Goal: Task Accomplishment & Management: Manage account settings

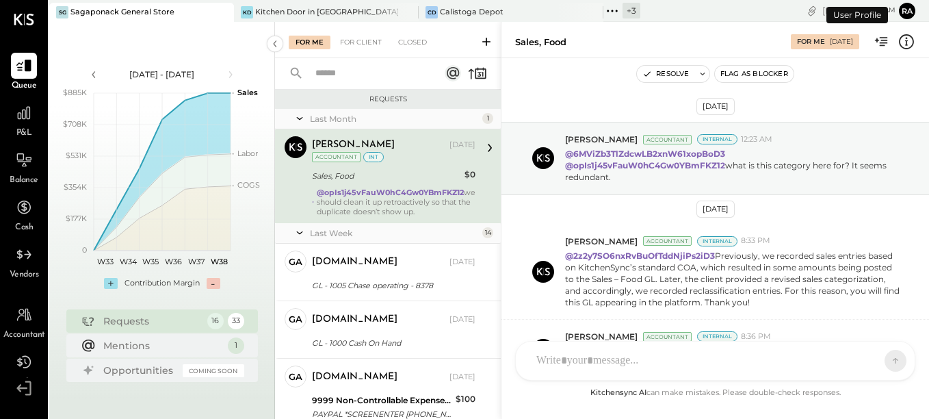
scroll to position [98, 0]
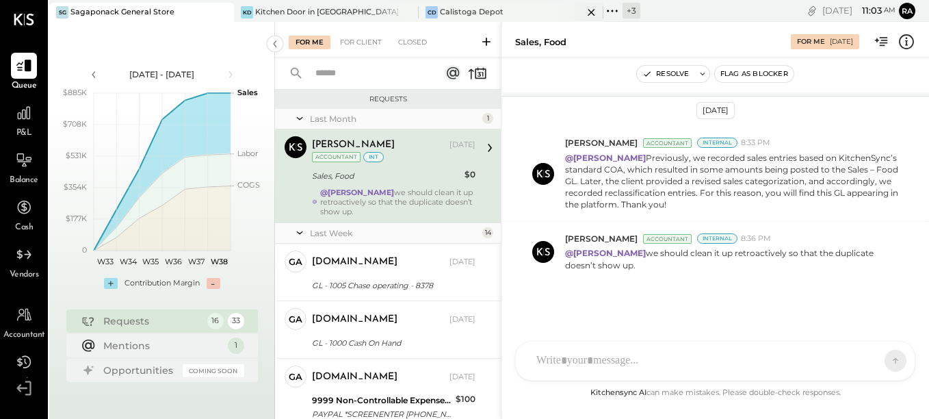
click at [440, 10] on div "Calistoga Depot" at bounding box center [472, 12] width 64 height 11
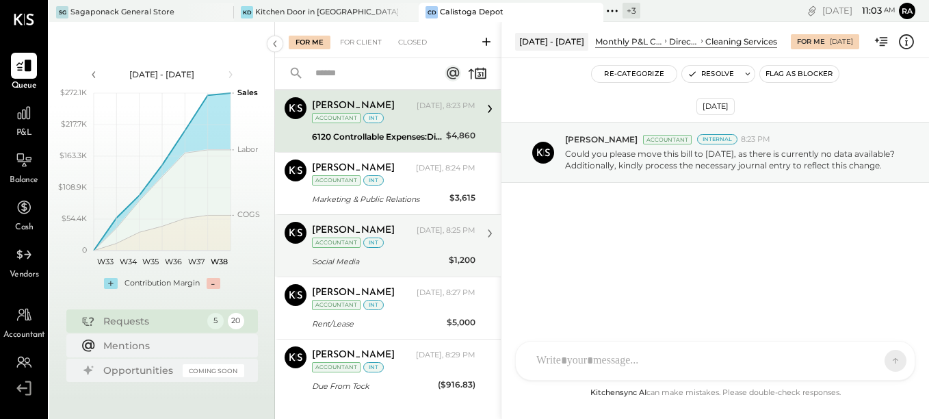
scroll to position [60, 0]
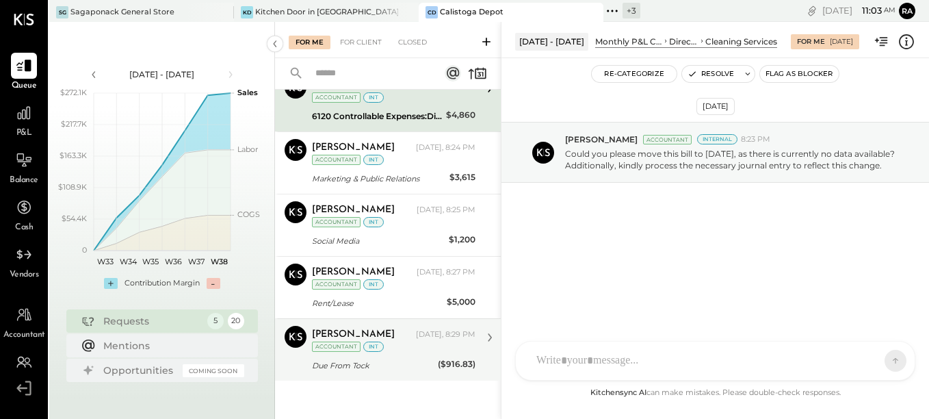
click at [395, 352] on div "[PERSON_NAME] [DATE], 8:29 PM Accountant int" at bounding box center [393, 340] width 163 height 28
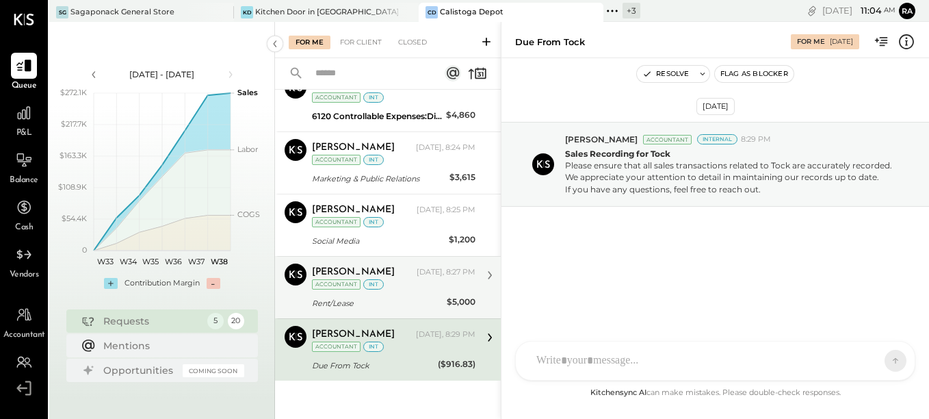
click at [397, 302] on div "Rent/Lease" at bounding box center [377, 303] width 131 height 14
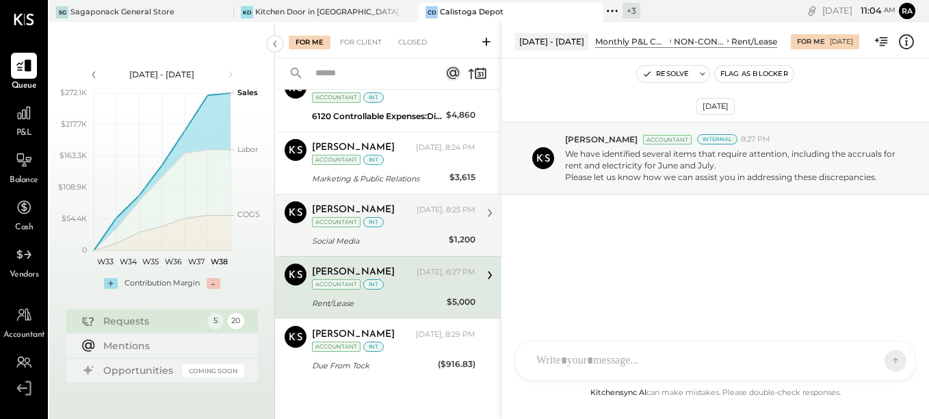
click at [406, 238] on div "Social Media" at bounding box center [378, 241] width 133 height 14
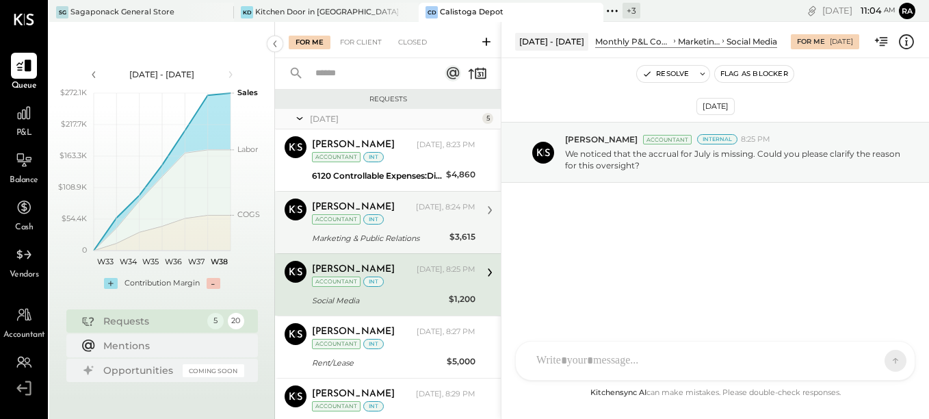
click at [390, 237] on div "Marketing & Public Relations" at bounding box center [378, 238] width 133 height 14
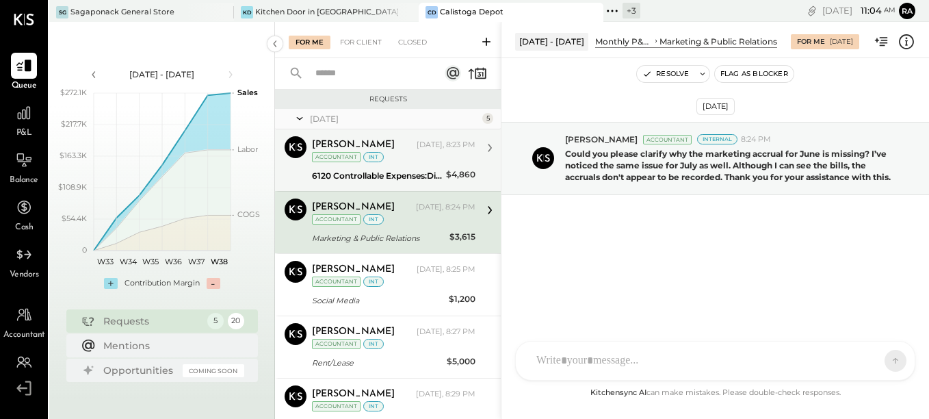
click at [386, 177] on div "6120 Controllable Expenses:Direct Operating Expenses:Cleaning Services" at bounding box center [377, 176] width 130 height 14
